Goal: Navigation & Orientation: Go to known website

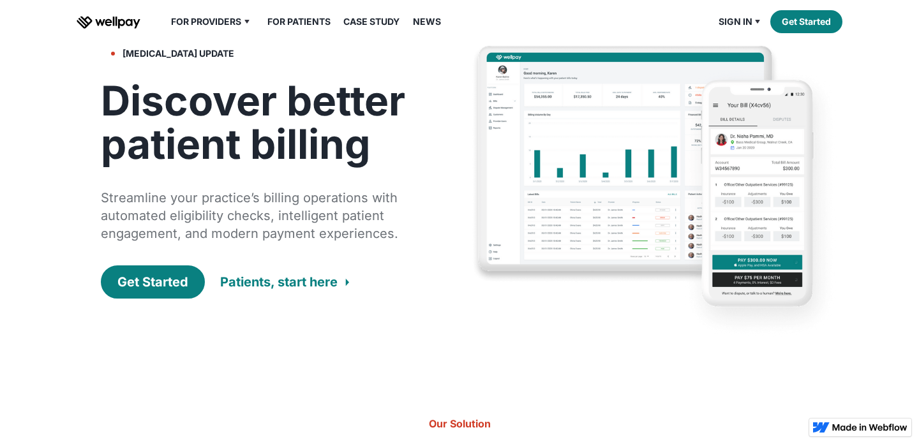
click at [115, 22] on img "home" at bounding box center [109, 22] width 64 height 13
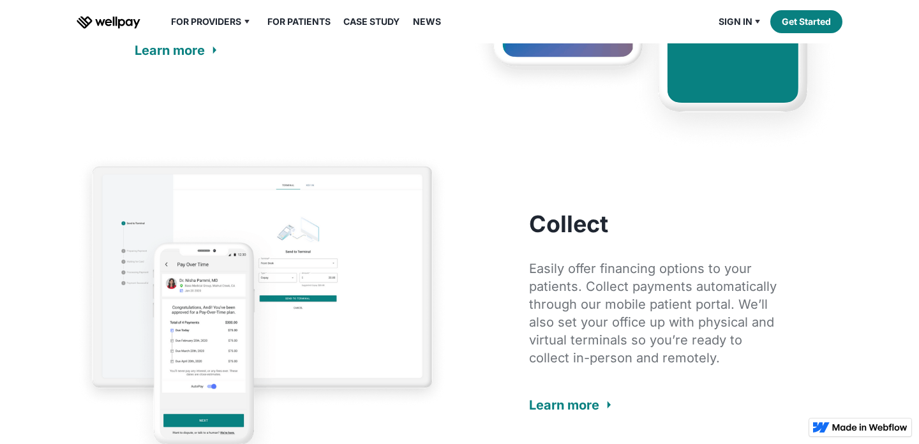
scroll to position [1326, 0]
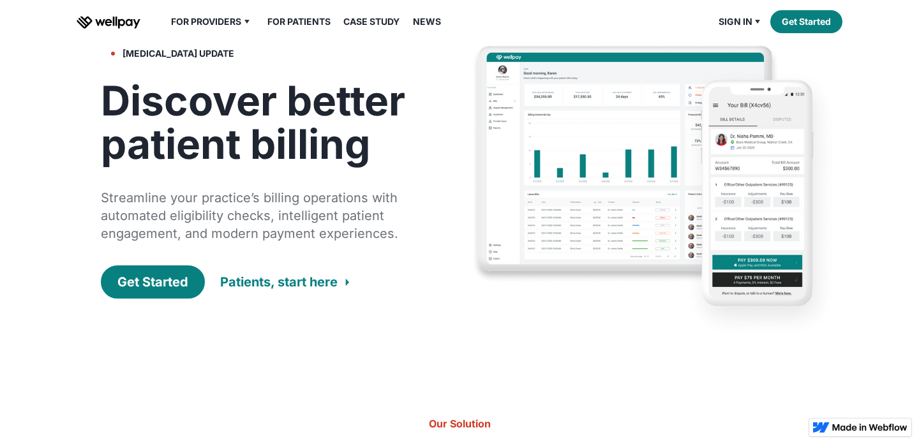
click at [128, 20] on img "home" at bounding box center [109, 22] width 64 height 13
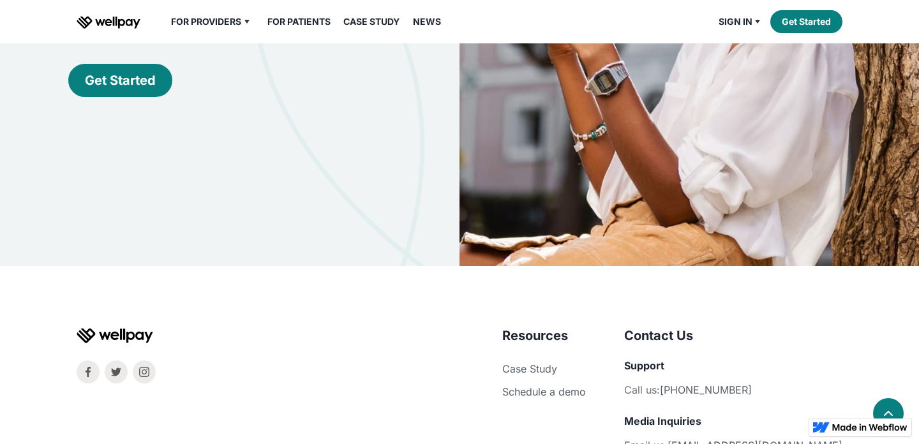
scroll to position [3742, 0]
